Goal: Information Seeking & Learning: Learn about a topic

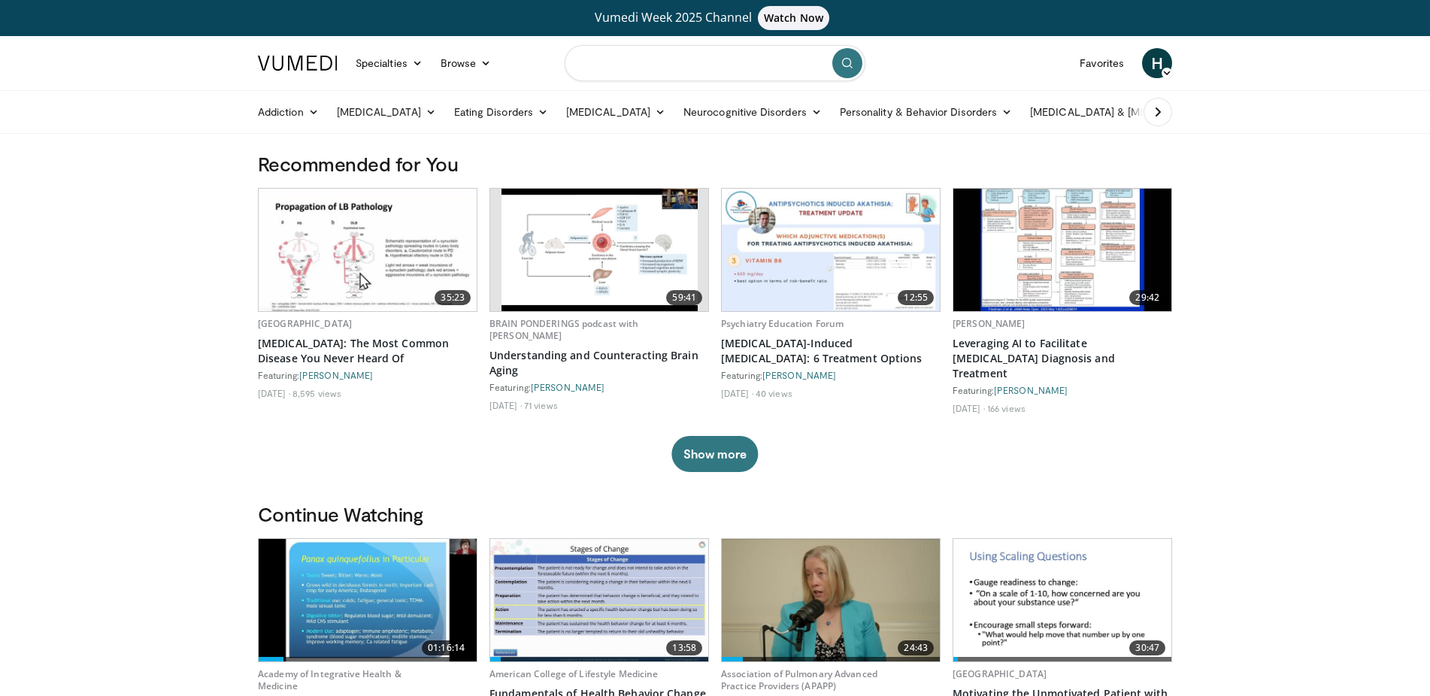
click at [637, 60] on input "Search topics, interventions" at bounding box center [715, 63] width 301 height 36
type input "*******"
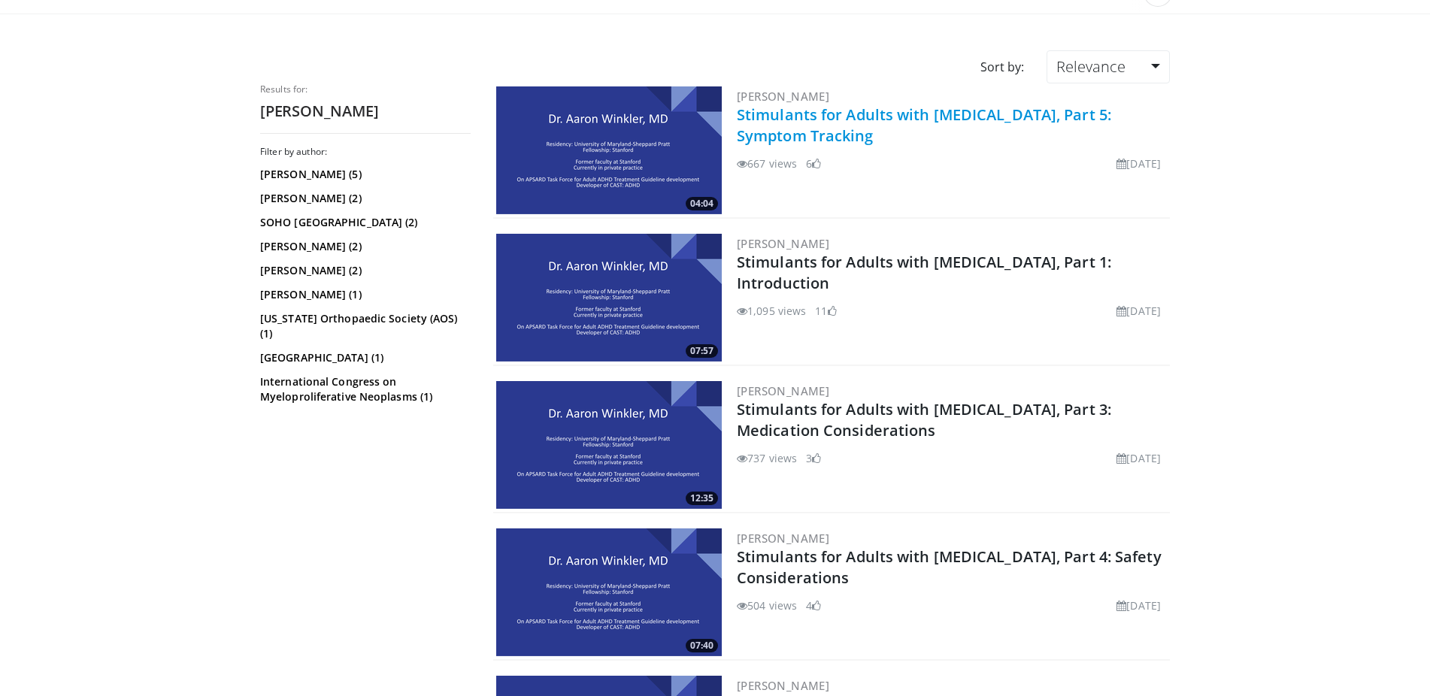
scroll to position [144, 0]
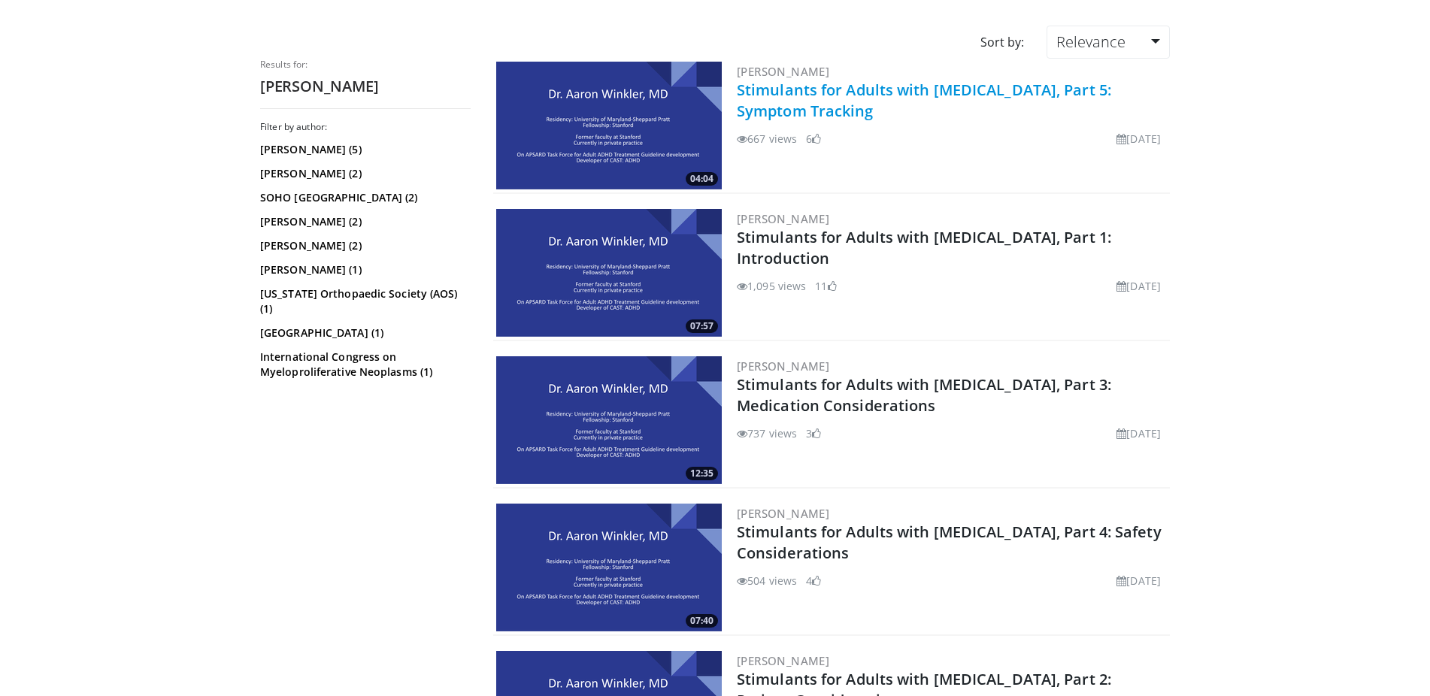
click at [802, 89] on link "Stimulants for Adults with ADHD, Part 5: Symptom Tracking" at bounding box center [924, 100] width 374 height 41
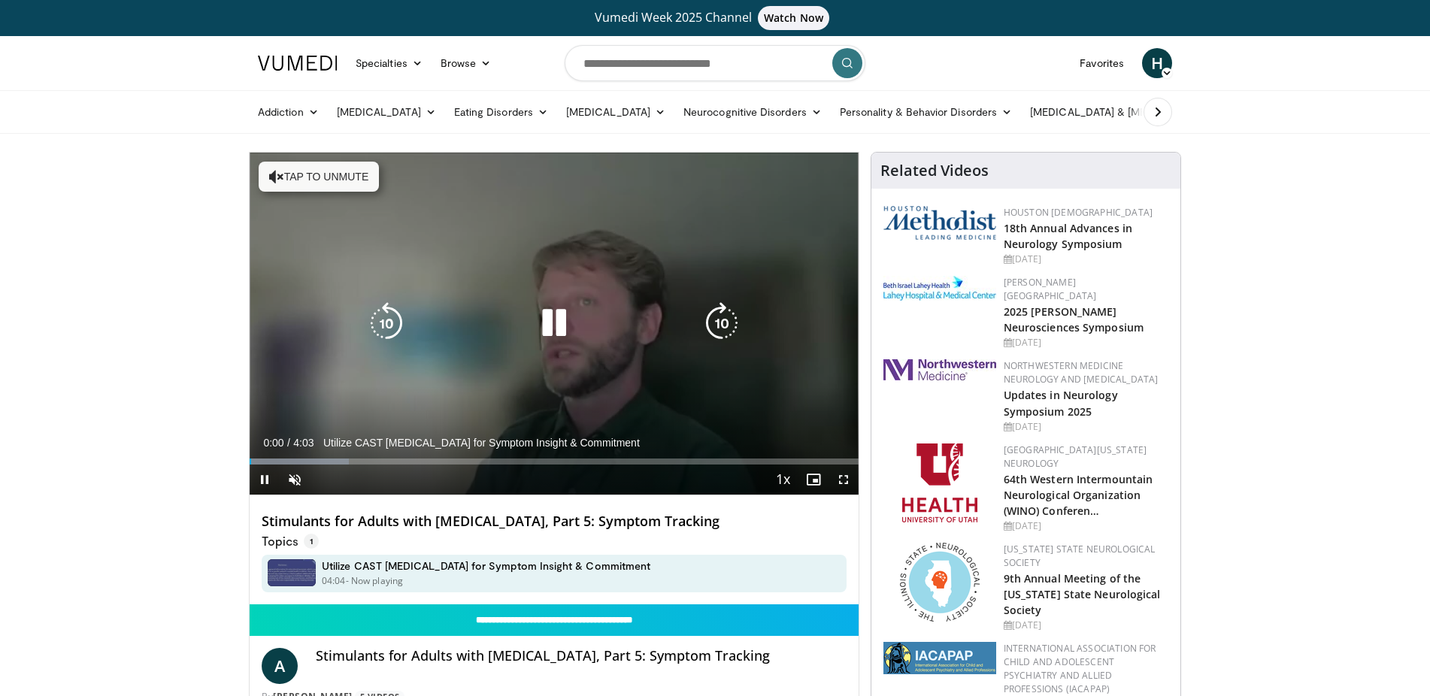
click at [561, 323] on icon "Video Player" at bounding box center [554, 323] width 42 height 42
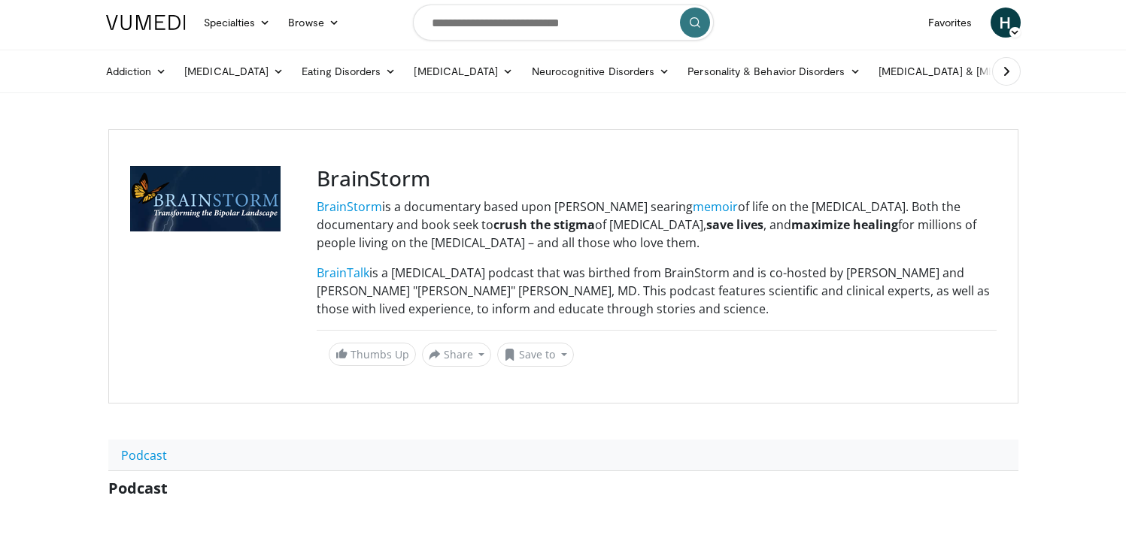
scroll to position [39, 0]
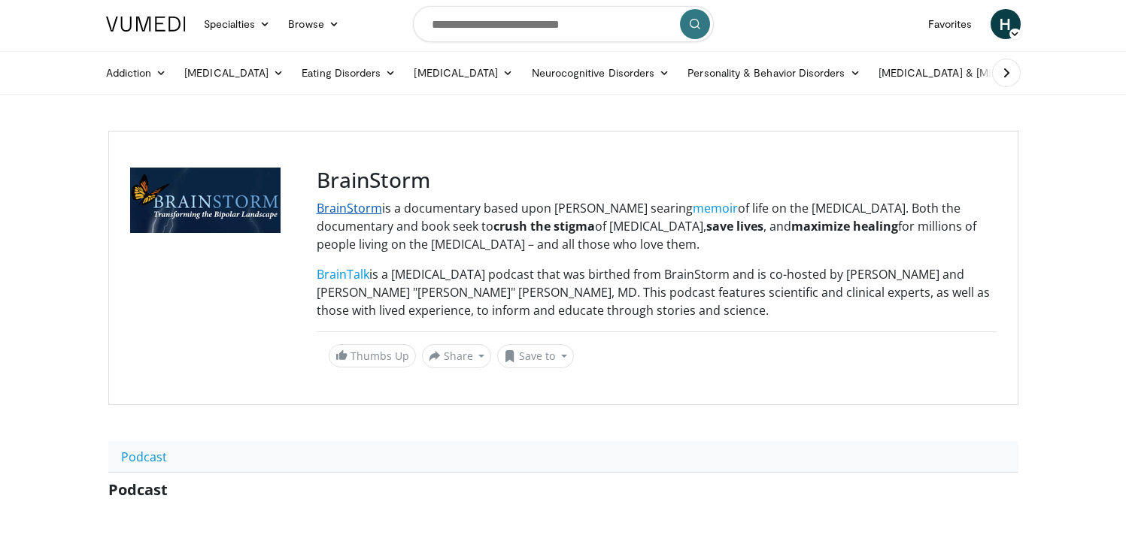
click at [365, 210] on link "BrainStorm" at bounding box center [349, 208] width 65 height 17
click at [693, 210] on link "memoir" at bounding box center [715, 208] width 45 height 17
click at [349, 268] on link "BrainTalk" at bounding box center [343, 274] width 53 height 17
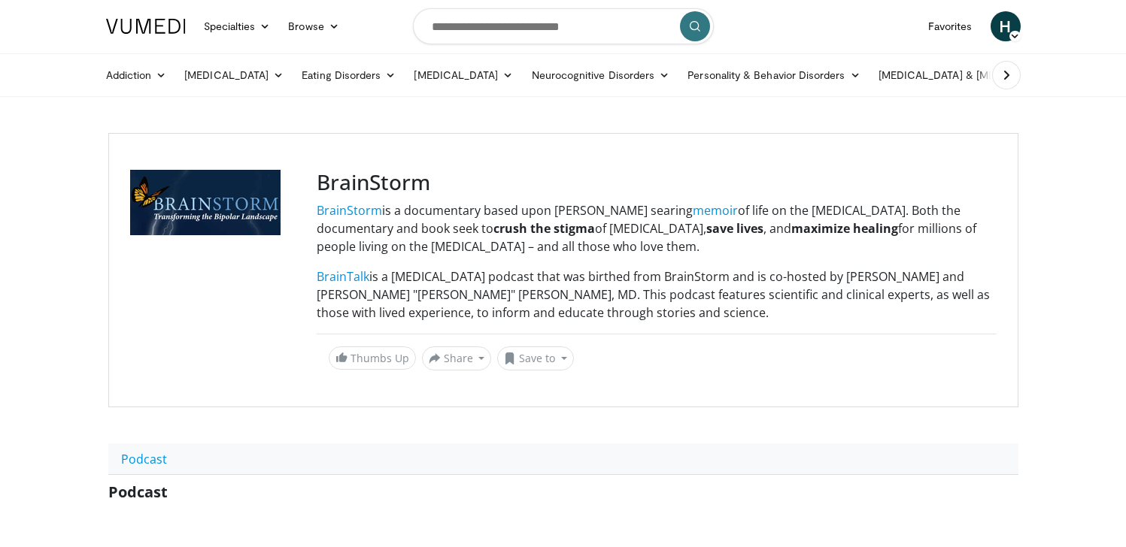
scroll to position [47, 0]
